Goal: Book appointment/travel/reservation

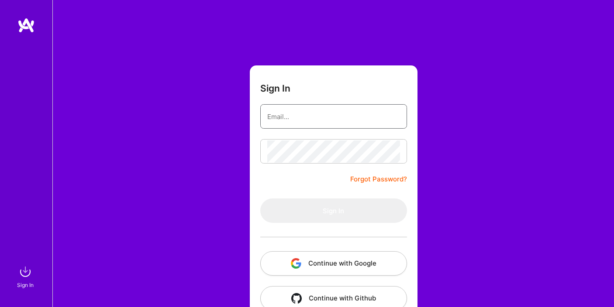
click at [305, 117] on input "email" at bounding box center [333, 117] width 133 height 22
click at [303, 119] on input "email" at bounding box center [333, 117] width 133 height 22
type input "[EMAIL_ADDRESS][DOMAIN_NAME]"
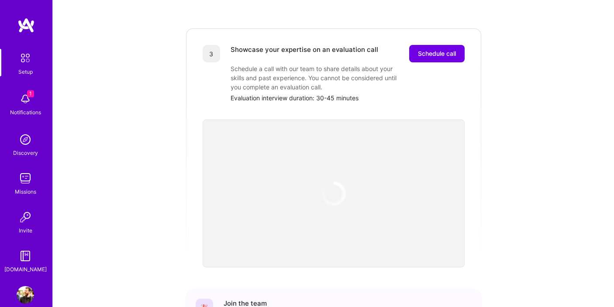
scroll to position [246, 0]
click at [433, 49] on span "Schedule call" at bounding box center [437, 53] width 38 height 9
